Goal: Feedback & Contribution: Leave review/rating

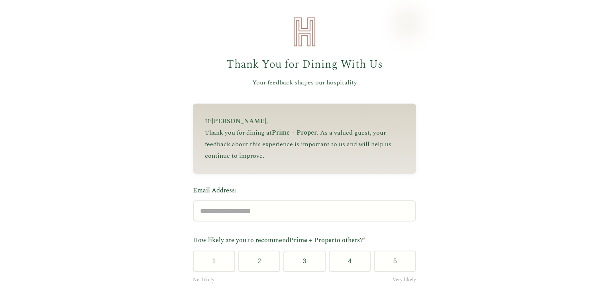
scroll to position [40, 0]
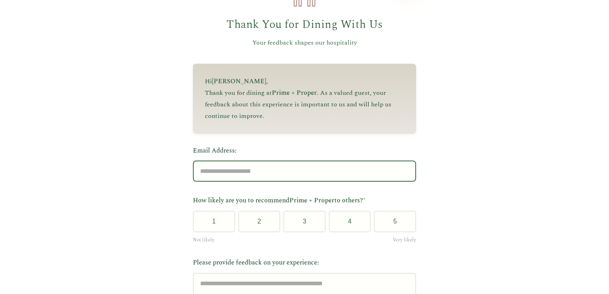
drag, startPoint x: 224, startPoint y: 179, endPoint x: 225, endPoint y: 175, distance: 4.5
click at [224, 179] on input "Email Address:" at bounding box center [304, 171] width 223 height 21
type input "**********"
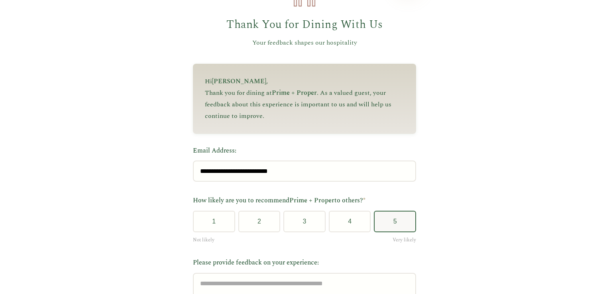
click at [397, 229] on button "5" at bounding box center [395, 222] width 42 height 22
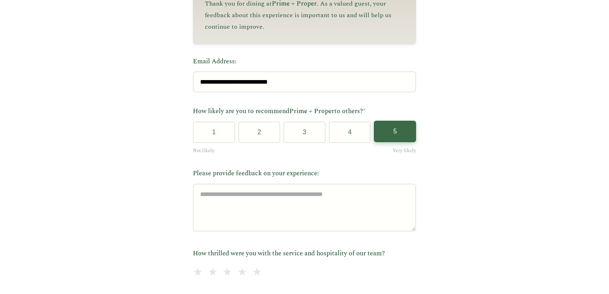
scroll to position [159, 0]
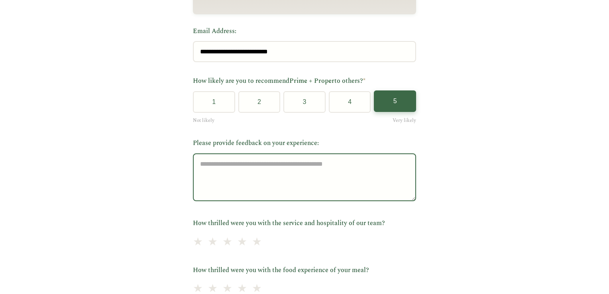
click at [257, 177] on textarea "Please provide feedback on your experience:" at bounding box center [304, 177] width 223 height 48
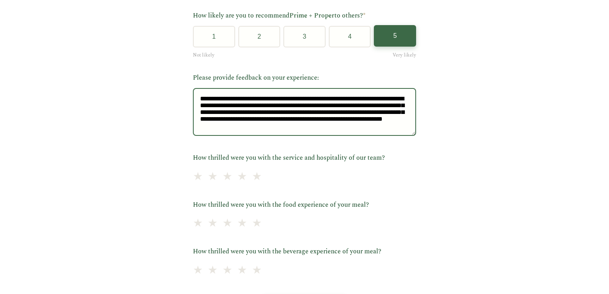
scroll to position [239, 0]
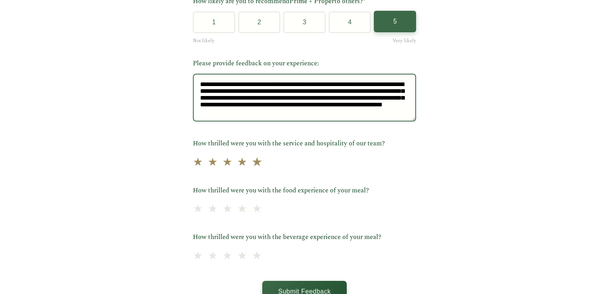
type textarea "**********"
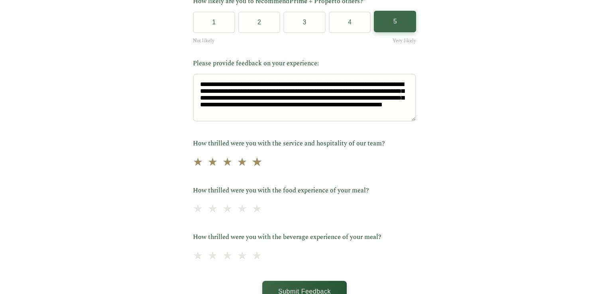
click at [251, 164] on span "★" at bounding box center [256, 163] width 11 height 20
click at [252, 213] on span "★" at bounding box center [256, 210] width 11 height 20
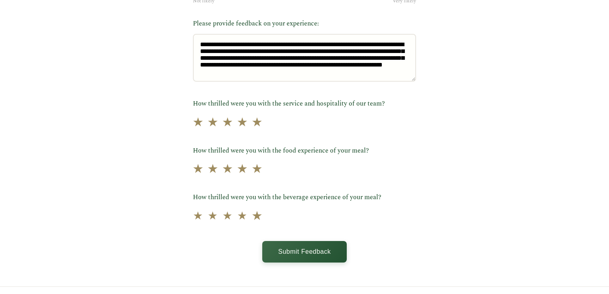
click at [251, 217] on span "★" at bounding box center [256, 216] width 11 height 20
click at [296, 262] on button "Submit Feedback" at bounding box center [304, 251] width 84 height 22
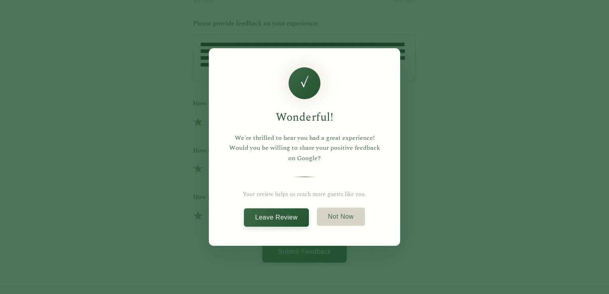
click at [334, 219] on button "Not Now" at bounding box center [341, 217] width 48 height 18
